Goal: Task Accomplishment & Management: Use online tool/utility

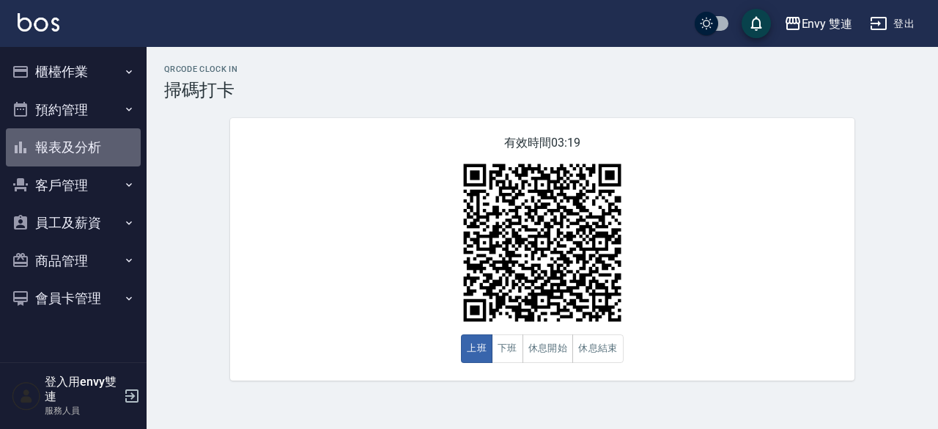
click at [68, 148] on button "報表及分析" at bounding box center [73, 147] width 135 height 38
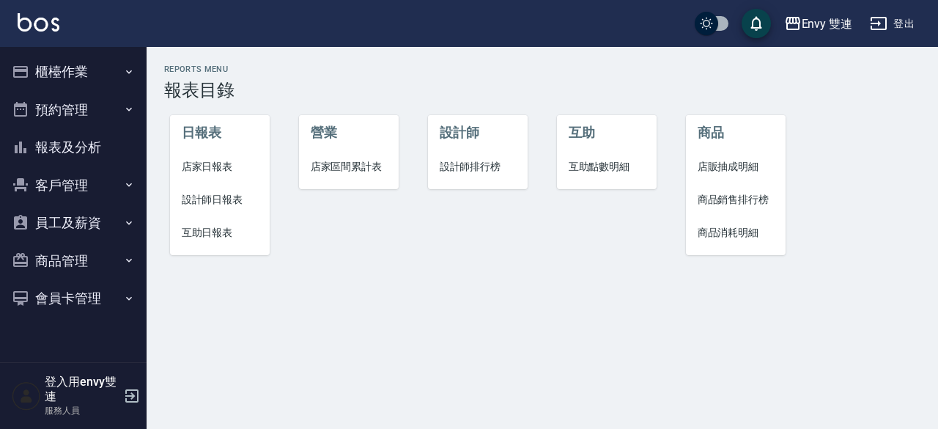
click at [204, 221] on li "互助日報表" at bounding box center [220, 232] width 100 height 33
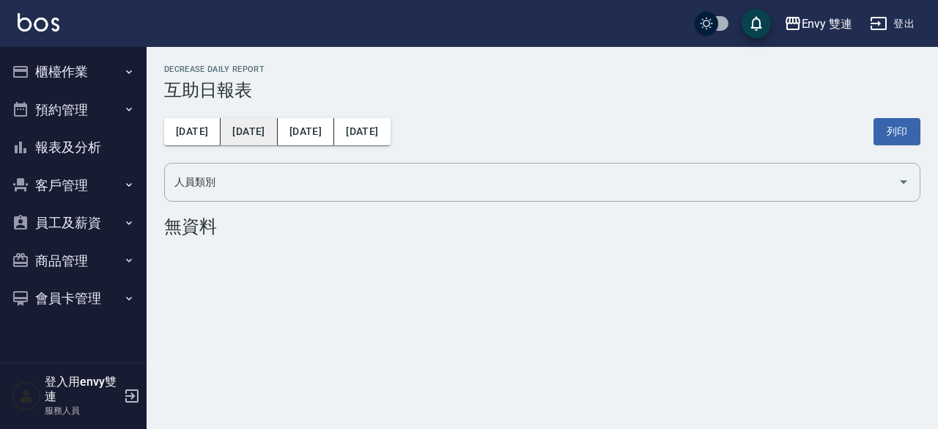
click at [232, 130] on button "[DATE]" at bounding box center [249, 131] width 56 height 27
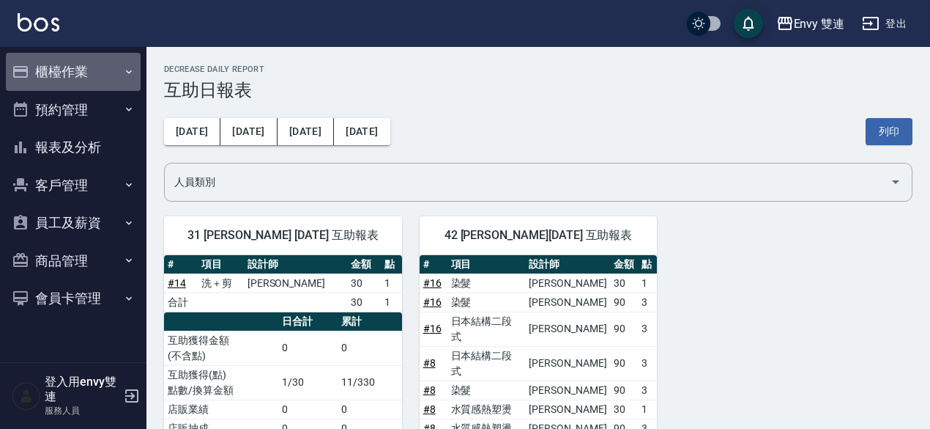
click at [86, 78] on button "櫃檯作業" at bounding box center [73, 72] width 135 height 38
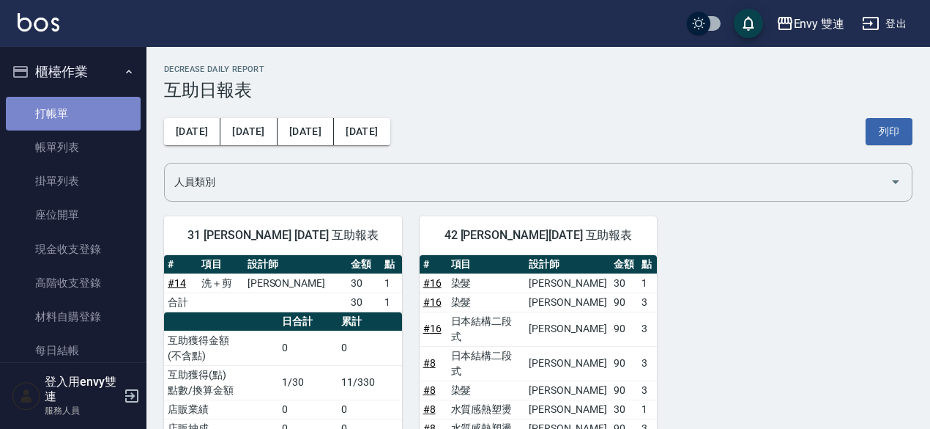
click at [86, 111] on link "打帳單" at bounding box center [73, 114] width 135 height 34
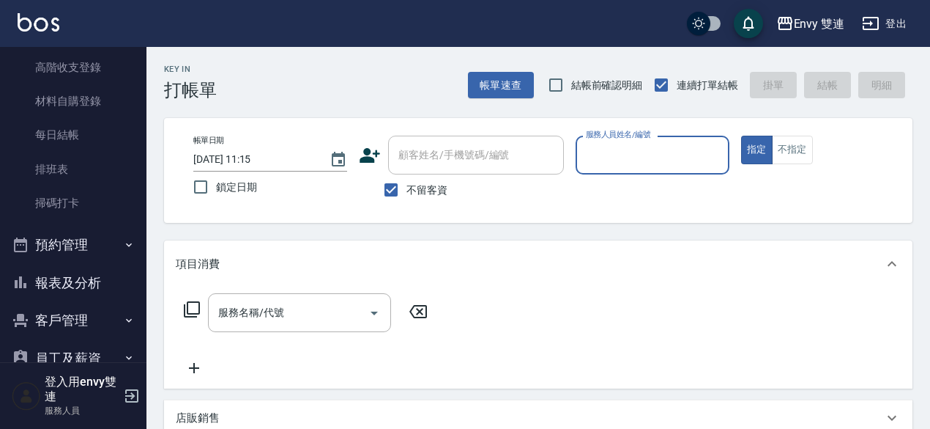
scroll to position [217, 0]
click at [75, 285] on button "報表及分析" at bounding box center [73, 281] width 135 height 38
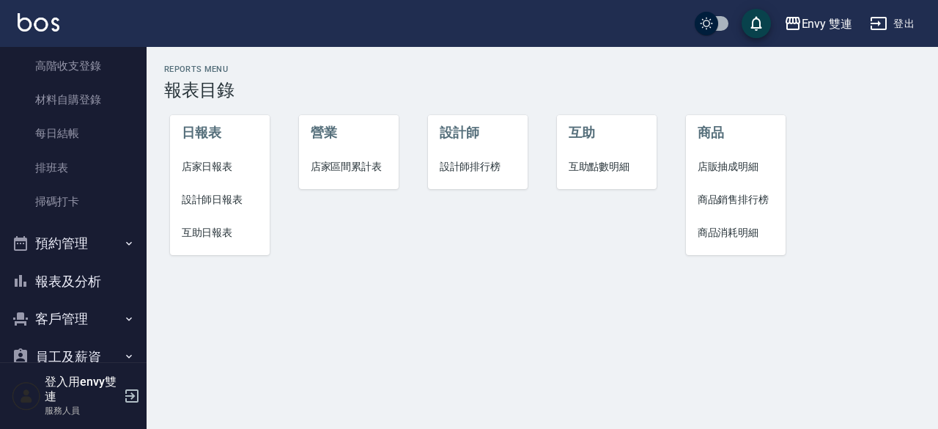
click at [196, 188] on li "設計師日報表" at bounding box center [220, 199] width 100 height 33
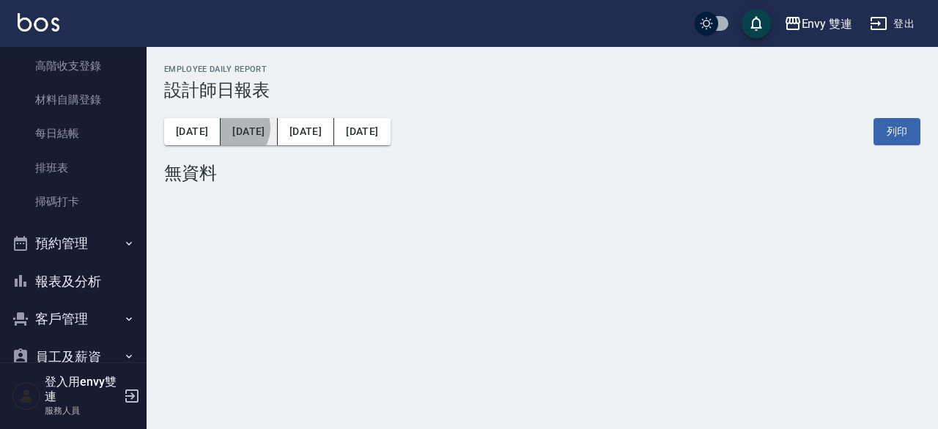
click at [221, 127] on button "[DATE]" at bounding box center [249, 131] width 56 height 27
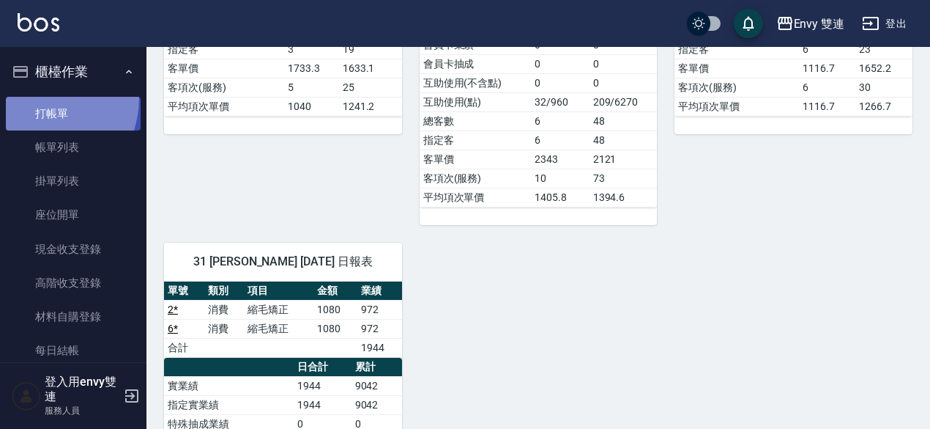
click at [31, 97] on link "打帳單" at bounding box center [73, 114] width 135 height 34
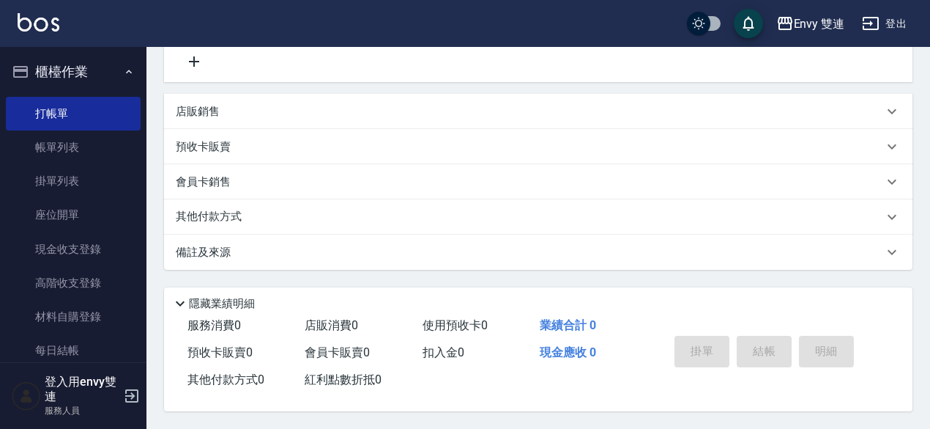
scroll to position [311, 0]
click at [352, 363] on div "會員卡販賣 0" at bounding box center [357, 352] width 117 height 27
click at [360, 358] on span "會員卡販賣 0" at bounding box center [337, 352] width 65 height 14
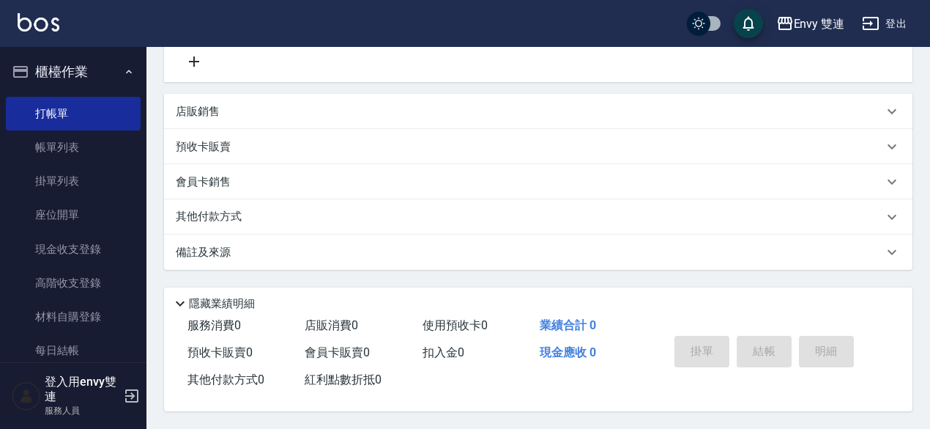
click at [360, 358] on span "會員卡販賣 0" at bounding box center [337, 352] width 65 height 14
click at [368, 366] on div "會員卡販賣 0" at bounding box center [357, 352] width 117 height 27
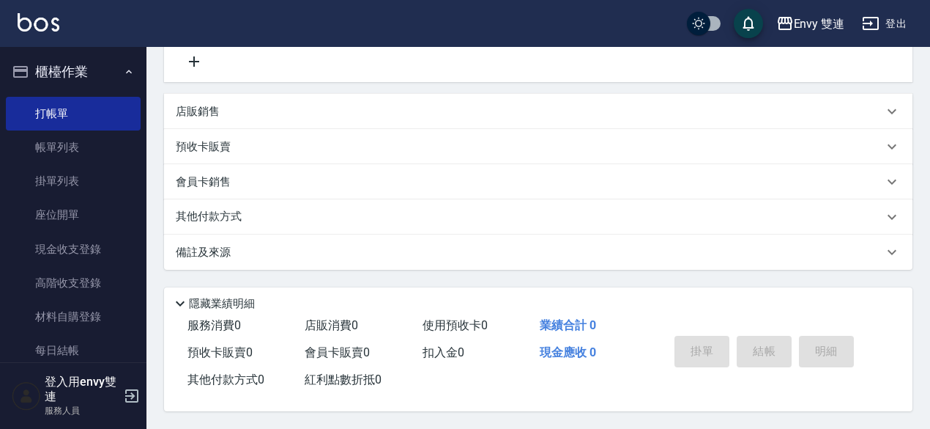
click at [368, 366] on div "會員卡販賣 0" at bounding box center [357, 352] width 117 height 27
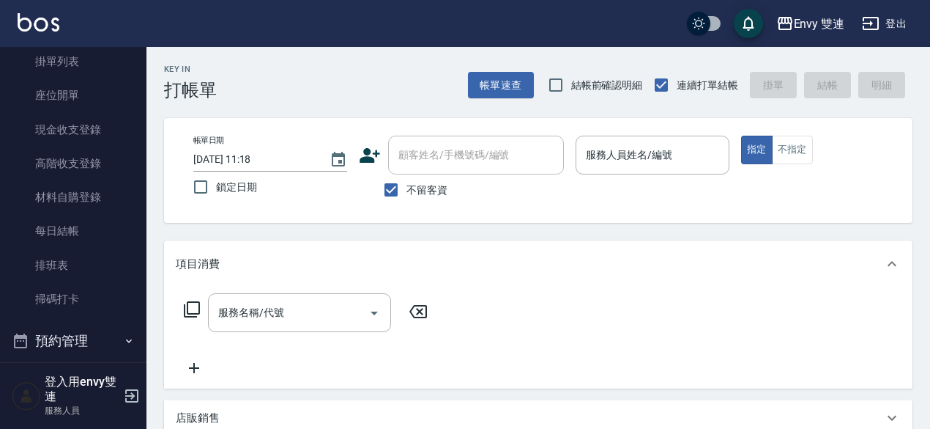
scroll to position [0, 0]
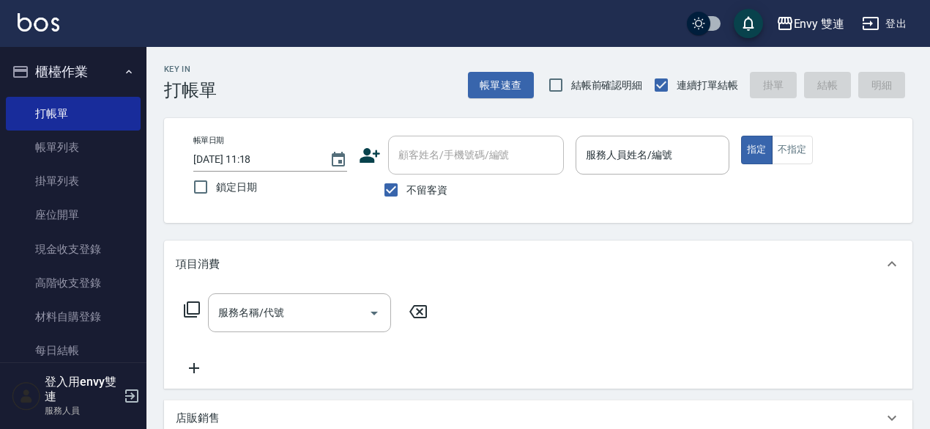
click at [262, 115] on div "Key In 打帳單 帳單速查 結帳前確認明細 連續打單結帳 掛單 結帳 明細 帳單日期 [DATE] 11:18 鎖定日期 顧客姓名/手機號碼/編號 顧客姓…" at bounding box center [539, 391] width 784 height 688
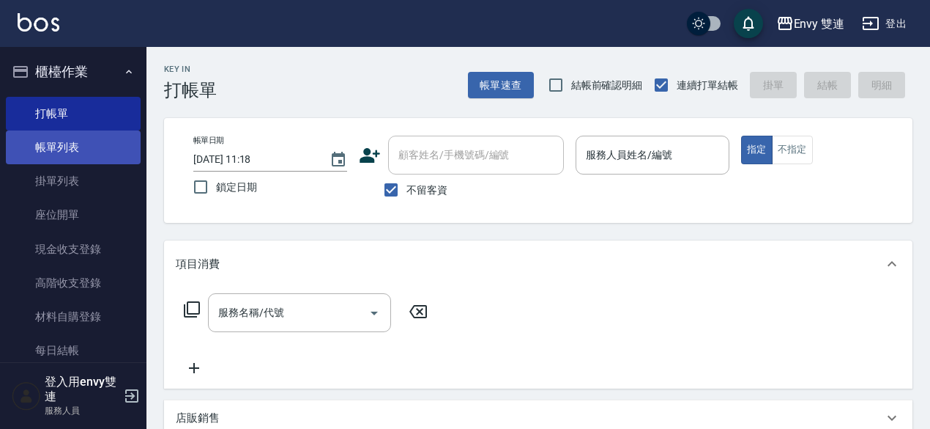
click at [92, 144] on link "帳單列表" at bounding box center [73, 147] width 135 height 34
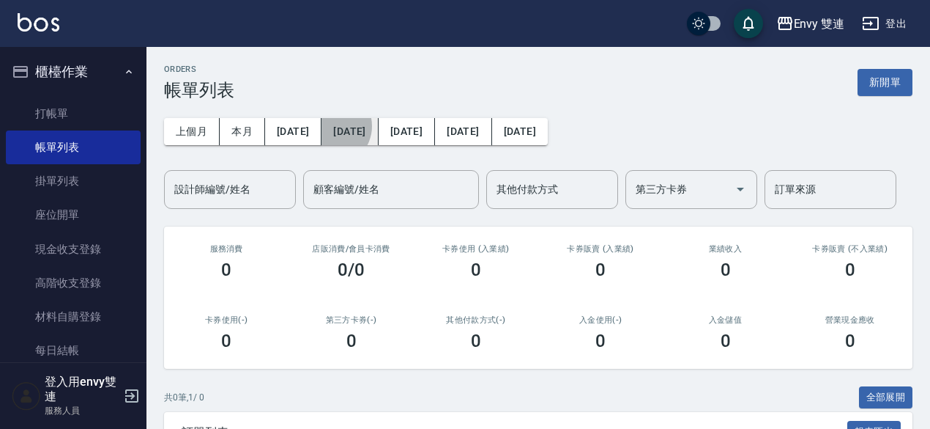
click at [322, 126] on button "[DATE]" at bounding box center [350, 131] width 56 height 27
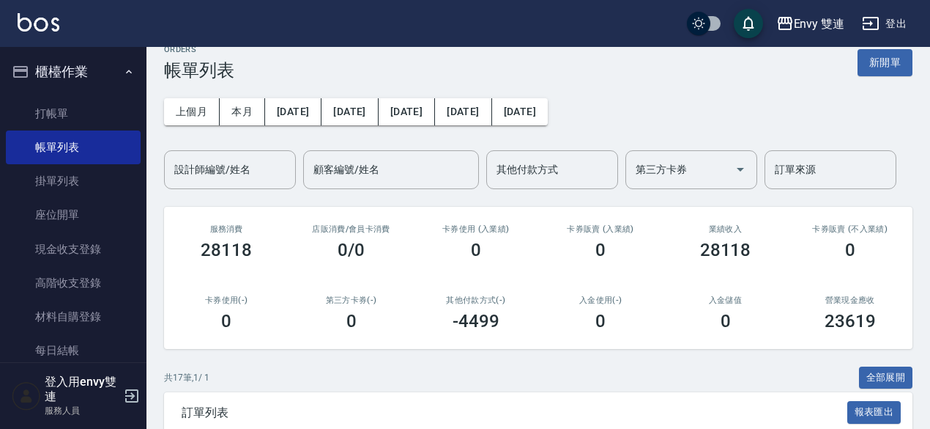
scroll to position [19, 0]
click at [330, 102] on button "[DATE]" at bounding box center [350, 112] width 56 height 27
click at [284, 122] on button "[DATE]" at bounding box center [293, 112] width 56 height 27
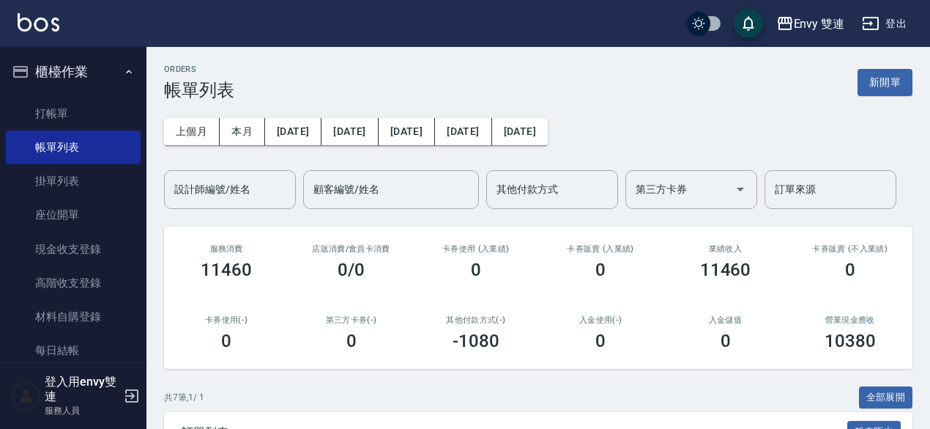
drag, startPoint x: 217, startPoint y: 128, endPoint x: 266, endPoint y: 114, distance: 51.2
click at [266, 114] on div "上個月 本月 [DATE] [DATE] [DATE] [DATE] [DATE] 設計師編號/姓名 設計師編號/姓名 顧客編號/姓名 顧客編號/姓名 其他付…" at bounding box center [538, 154] width 749 height 108
click at [432, 115] on div "上個月 本月 [DATE] [DATE] [DATE] [DATE] [DATE] 設計師編號/姓名 設計師編號/姓名 顧客編號/姓名 顧客編號/姓名 其他付…" at bounding box center [538, 154] width 749 height 108
drag, startPoint x: 432, startPoint y: 115, endPoint x: 428, endPoint y: 152, distance: 36.9
click at [428, 152] on div "上個月 本月 [DATE] [DATE] [DATE] [DATE] [DATE] 設計師編號/姓名 設計師編號/姓名 顧客編號/姓名 顧客編號/姓名 其他付…" at bounding box center [538, 154] width 749 height 108
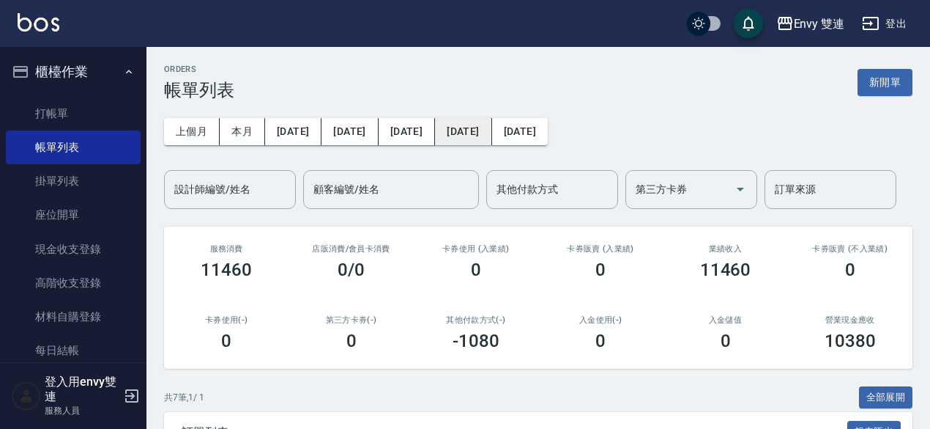
drag, startPoint x: 428, startPoint y: 152, endPoint x: 429, endPoint y: 136, distance: 16.2
click at [429, 136] on div "上個月 本月 [DATE] [DATE] [DATE] [DATE] [DATE] 設計師編號/姓名 設計師編號/姓名 顧客編號/姓名 顧客編號/姓名 其他付…" at bounding box center [538, 154] width 749 height 108
click at [435, 136] on button "[DATE]" at bounding box center [463, 131] width 56 height 27
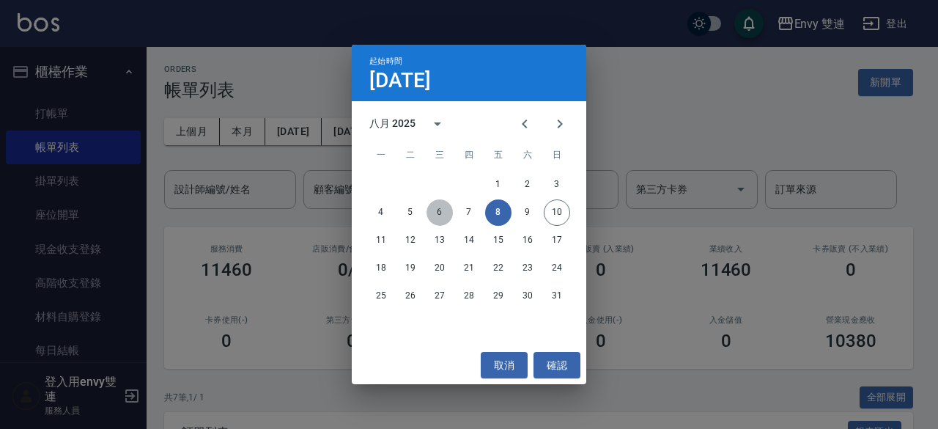
click at [437, 213] on button "6" at bounding box center [439, 212] width 26 height 26
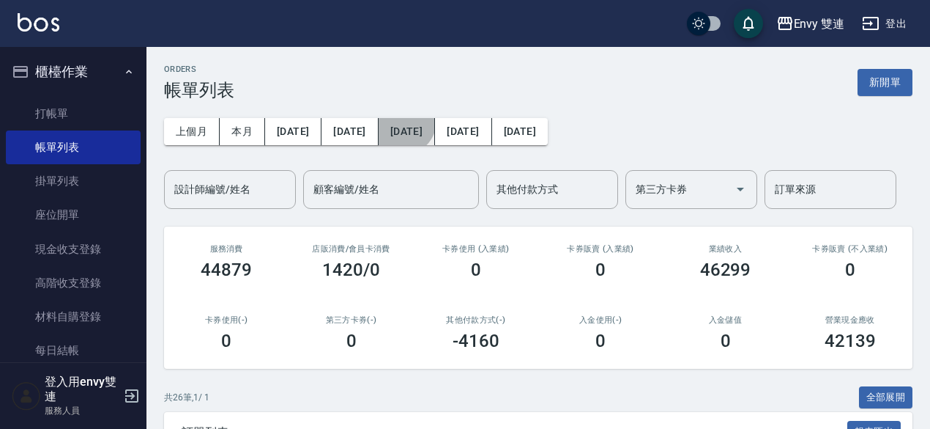
click at [379, 121] on button "[DATE]" at bounding box center [407, 131] width 56 height 27
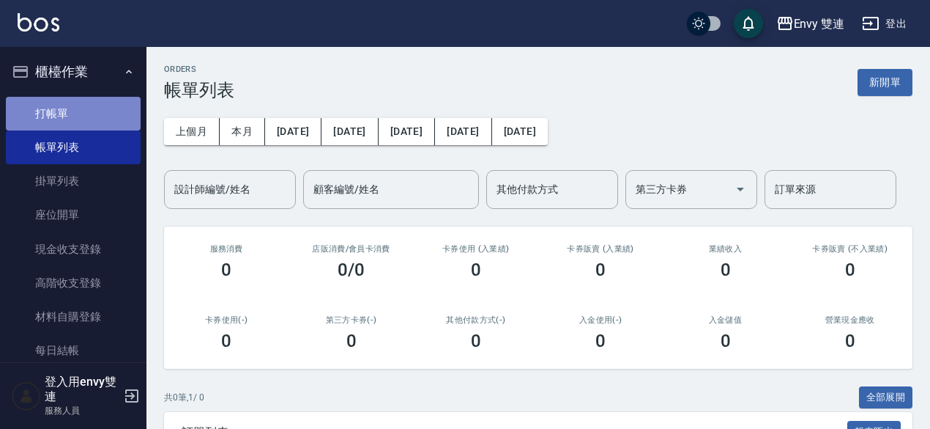
click at [104, 103] on link "打帳單" at bounding box center [73, 114] width 135 height 34
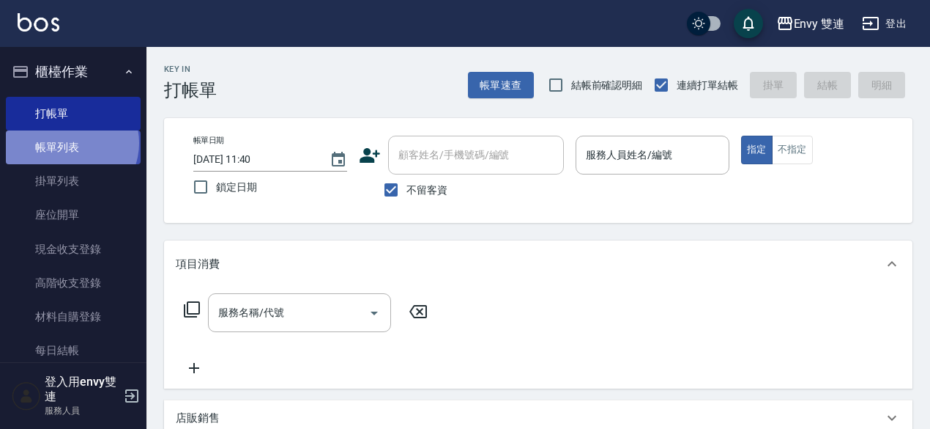
click at [70, 143] on link "帳單列表" at bounding box center [73, 147] width 135 height 34
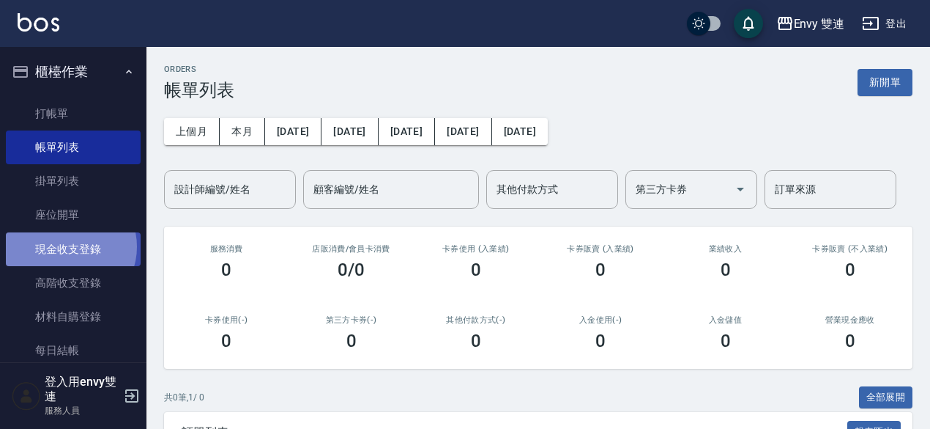
click at [70, 246] on link "現金收支登錄" at bounding box center [73, 249] width 135 height 34
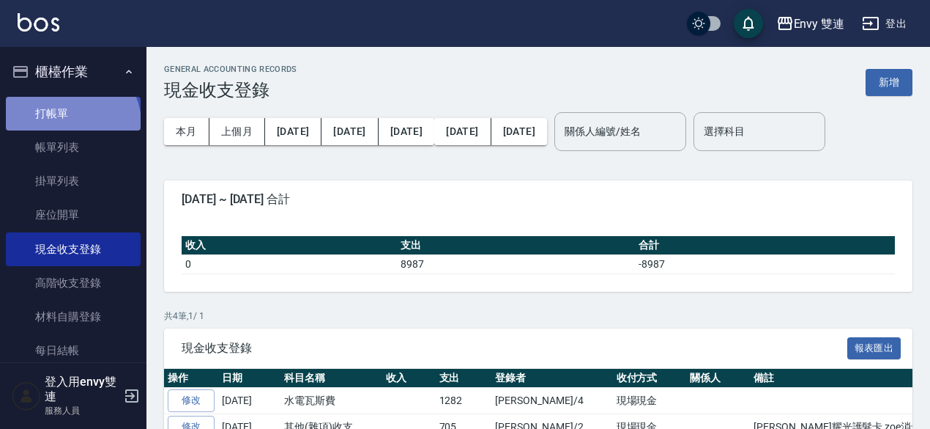
click at [70, 123] on link "打帳單" at bounding box center [73, 114] width 135 height 34
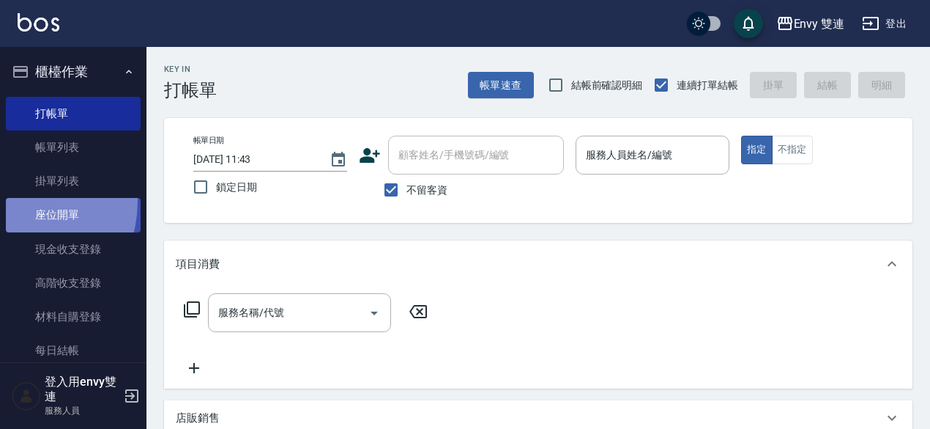
click at [6, 201] on link "座位開單" at bounding box center [73, 215] width 135 height 34
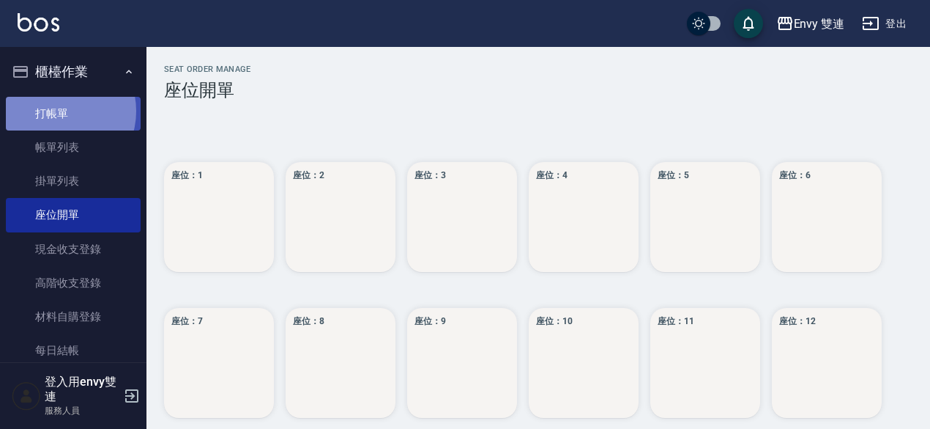
click at [59, 111] on link "打帳單" at bounding box center [73, 114] width 135 height 34
